Goal: Download file/media

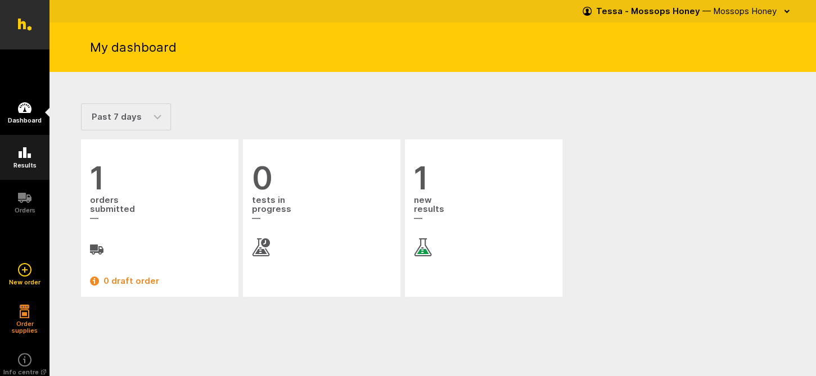
click at [22, 151] on icon at bounding box center [24, 152] width 13 height 13
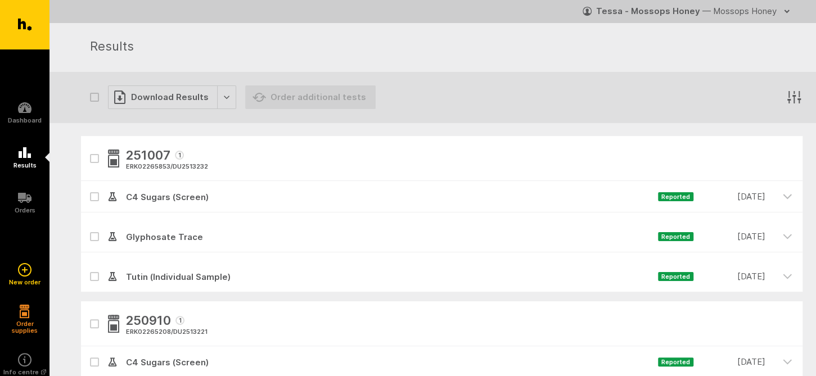
click at [92, 159] on icon "button" at bounding box center [94, 158] width 7 height 5
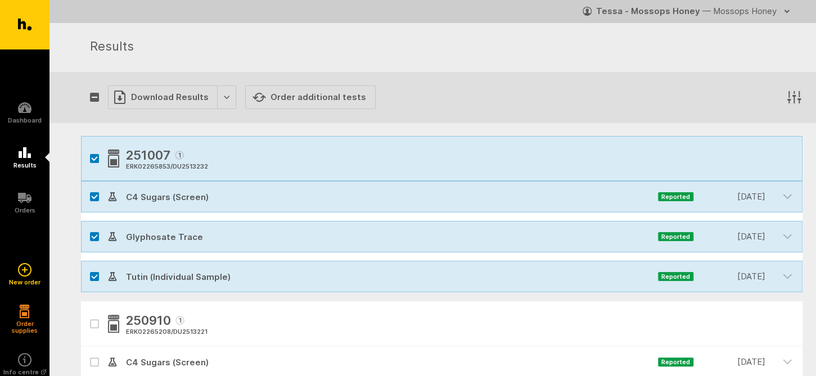
checkbox input "true"
click at [173, 96] on div "Download Results" at bounding box center [172, 97] width 128 height 24
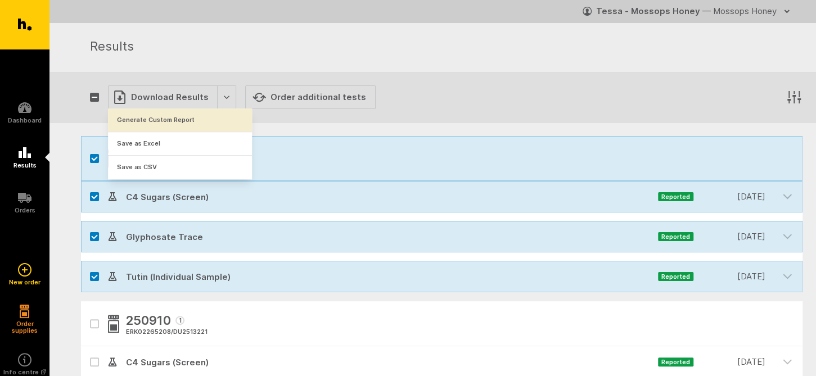
click at [166, 120] on button "Generate Custom Report" at bounding box center [180, 120] width 144 height 23
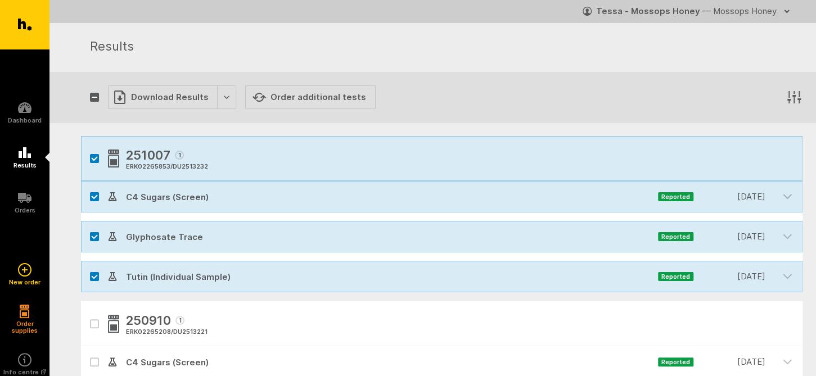
click at [94, 157] on icon "button" at bounding box center [94, 158] width 7 height 5
checkbox input "false"
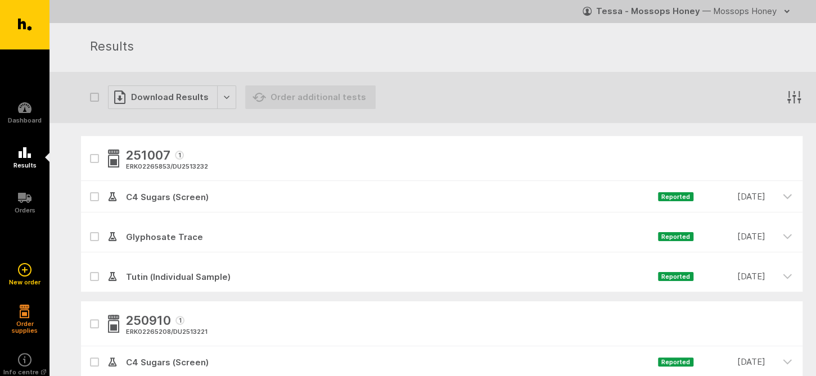
drag, startPoint x: 91, startPoint y: 235, endPoint x: 95, endPoint y: 273, distance: 38.4
click at [91, 236] on icon at bounding box center [94, 236] width 7 height 5
click at [88, 228] on input "checkbox" at bounding box center [84, 224] width 7 height 7
checkbox input "true"
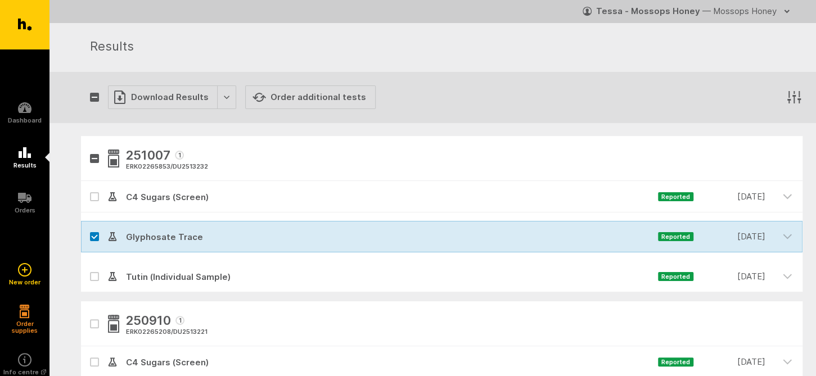
click at [92, 277] on icon at bounding box center [95, 276] width 6 height 3
click at [88, 268] on input "checkbox" at bounding box center [84, 264] width 7 height 7
checkbox input "true"
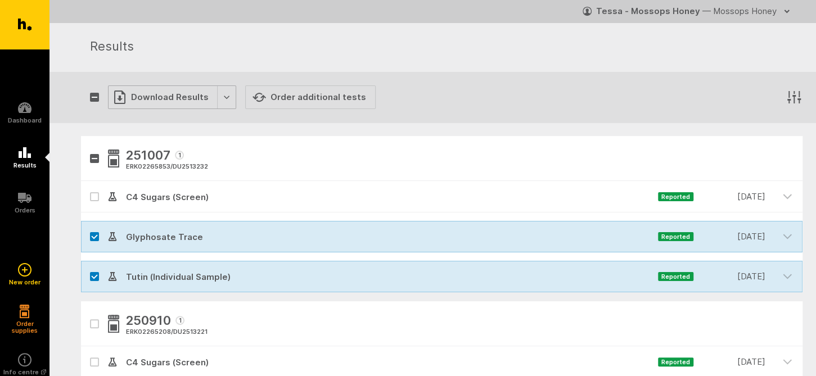
click at [159, 96] on div "Download Results" at bounding box center [172, 97] width 128 height 24
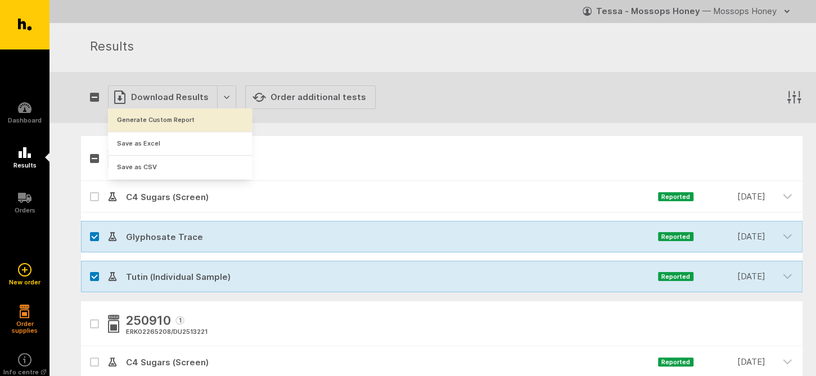
click at [156, 120] on button "Generate Custom Report" at bounding box center [180, 120] width 144 height 23
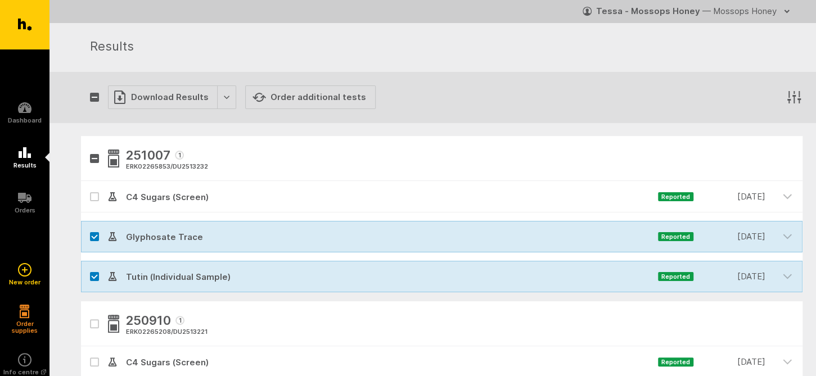
click at [92, 236] on icon at bounding box center [95, 236] width 6 height 3
click at [88, 228] on input "checkbox" at bounding box center [84, 224] width 7 height 7
checkbox input "false"
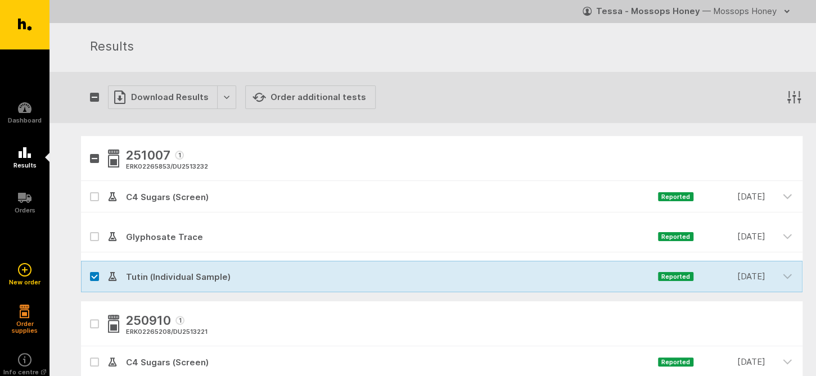
drag, startPoint x: 92, startPoint y: 277, endPoint x: 105, endPoint y: 204, distance: 74.8
click at [92, 277] on icon at bounding box center [94, 276] width 7 height 5
click at [88, 268] on input "checkbox" at bounding box center [84, 264] width 7 height 7
checkbox input "false"
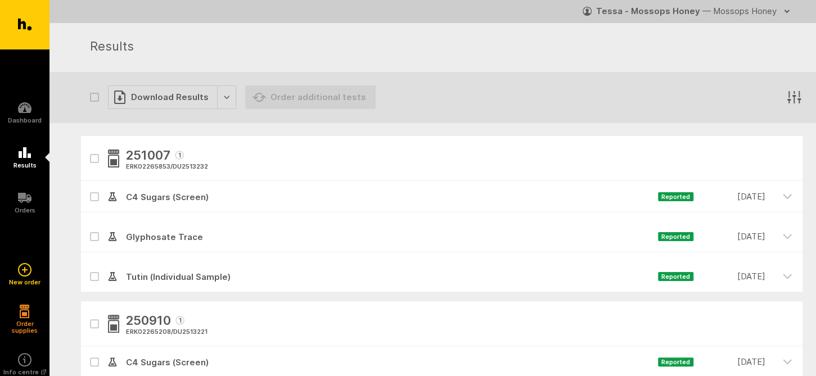
click at [96, 197] on icon at bounding box center [94, 197] width 7 height 5
click at [88, 188] on input "checkbox" at bounding box center [84, 184] width 7 height 7
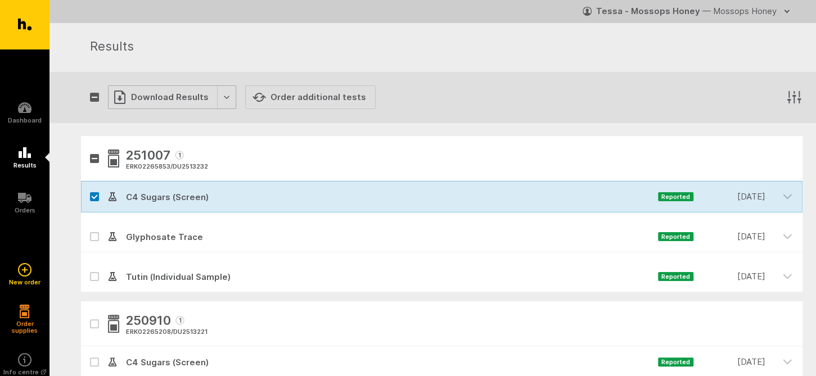
click at [146, 96] on div "Download Results" at bounding box center [172, 97] width 128 height 24
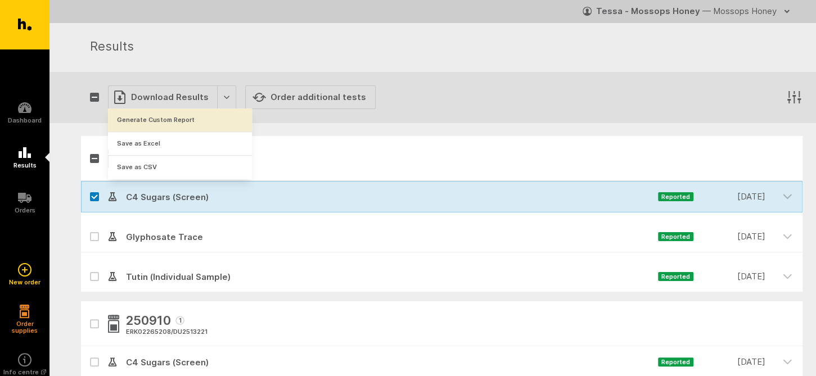
click at [151, 120] on button "Generate Custom Report" at bounding box center [180, 120] width 144 height 23
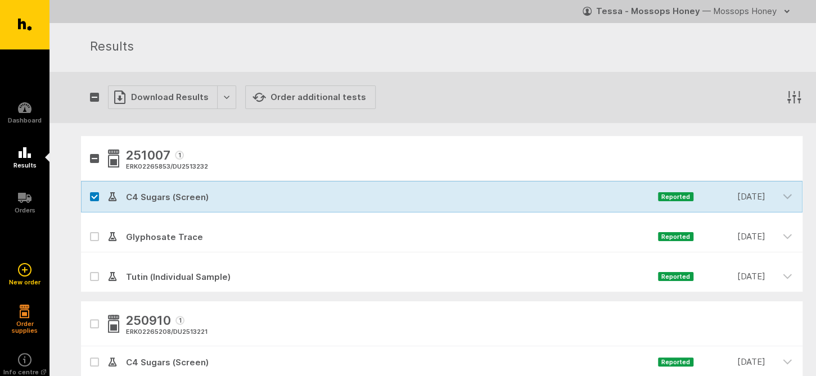
click at [93, 196] on icon at bounding box center [95, 196] width 6 height 3
click at [88, 188] on input "checkbox" at bounding box center [84, 184] width 7 height 7
checkbox input "false"
